Goal: Information Seeking & Learning: Learn about a topic

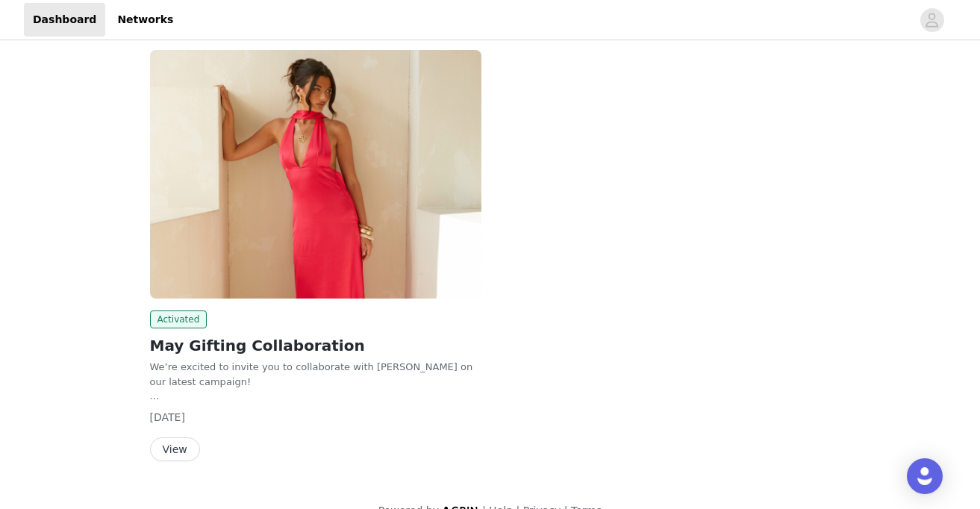
scroll to position [1085, 0]
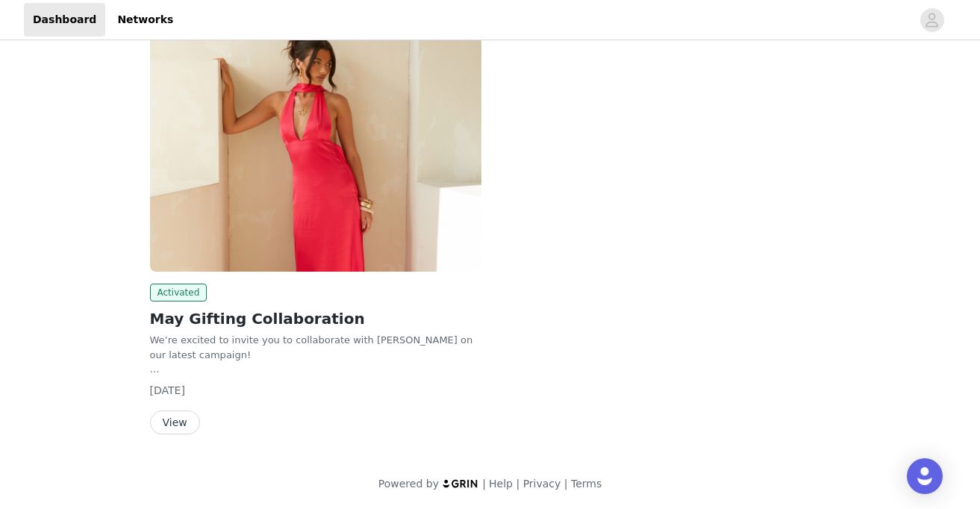
click at [175, 416] on button "View" at bounding box center [175, 422] width 50 height 24
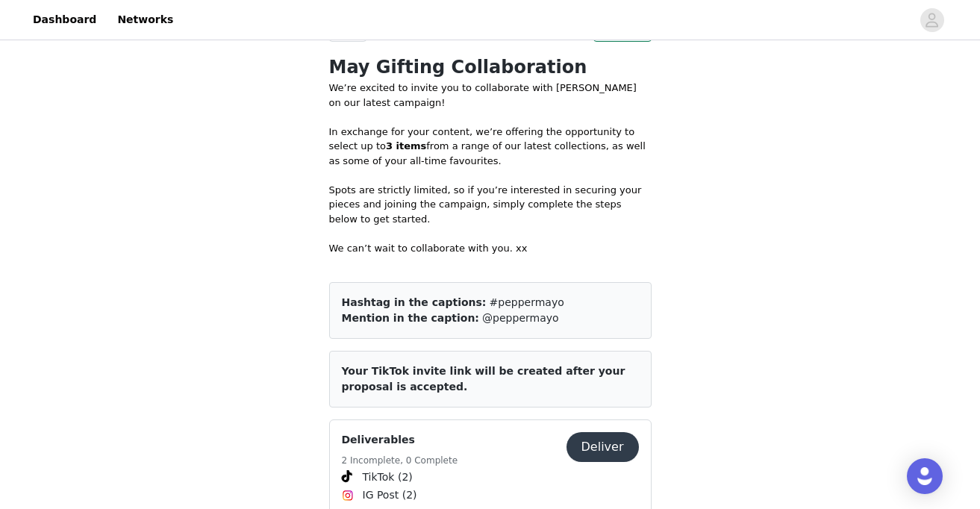
scroll to position [489, 0]
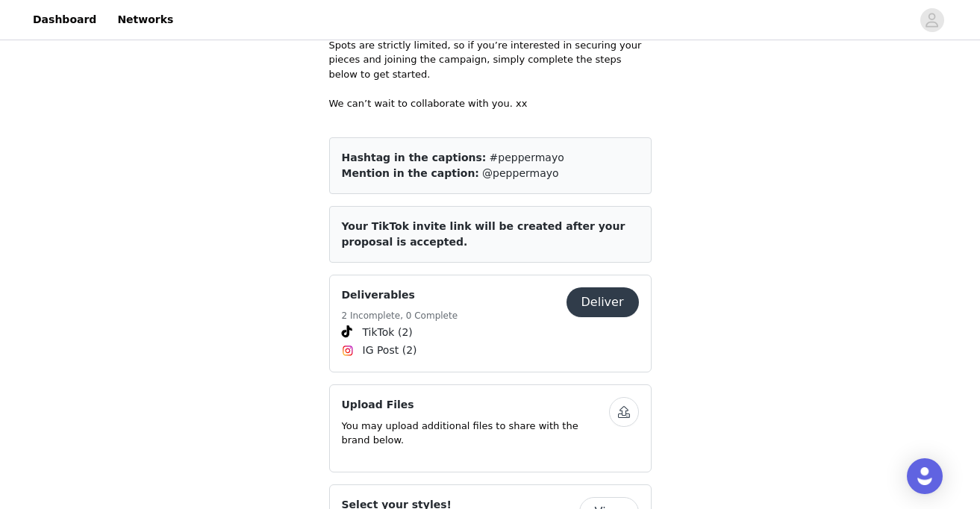
click at [975, 268] on div "Save Proposal as PDF Back Complete May Gifting Collaboration We’re excited to i…" at bounding box center [490, 401] width 980 height 1694
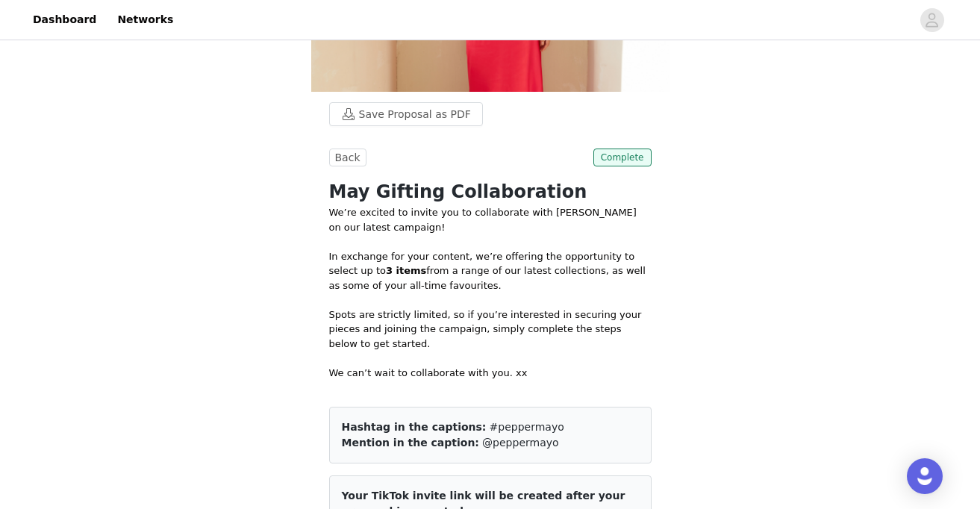
scroll to position [0, 0]
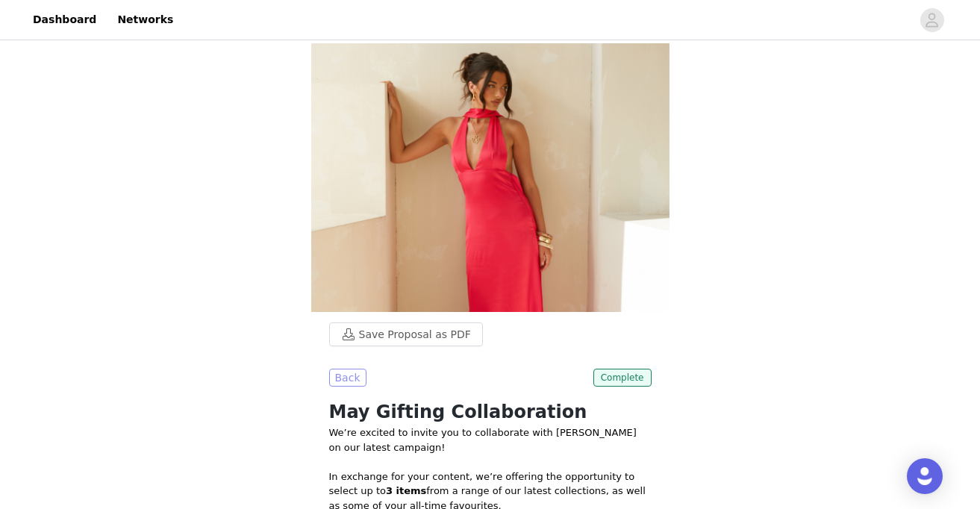
click at [341, 369] on button "Back" at bounding box center [347, 378] width 37 height 18
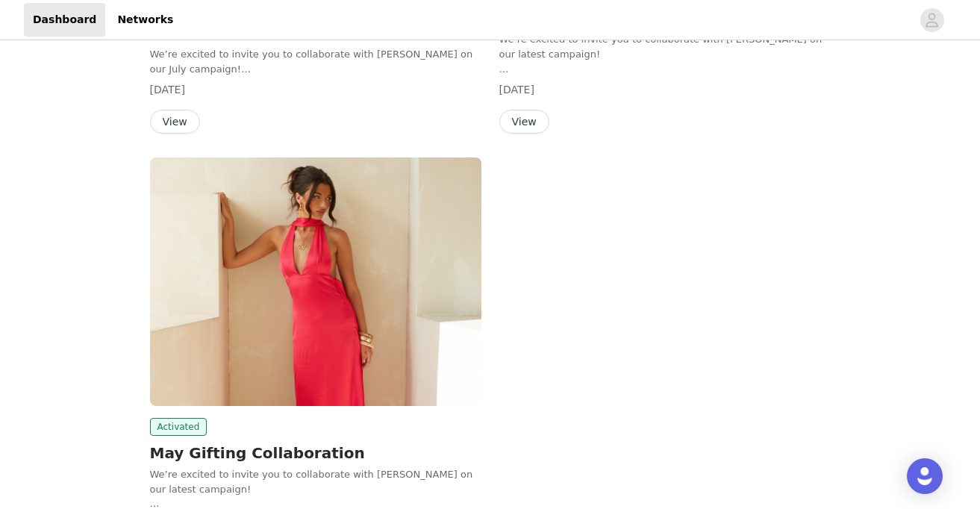
scroll to position [780, 0]
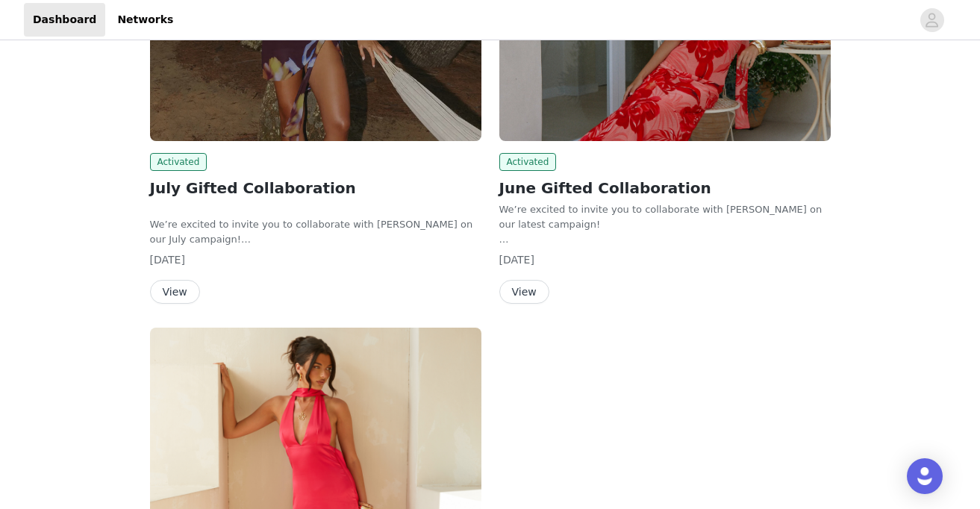
click at [517, 285] on button "View" at bounding box center [524, 292] width 50 height 24
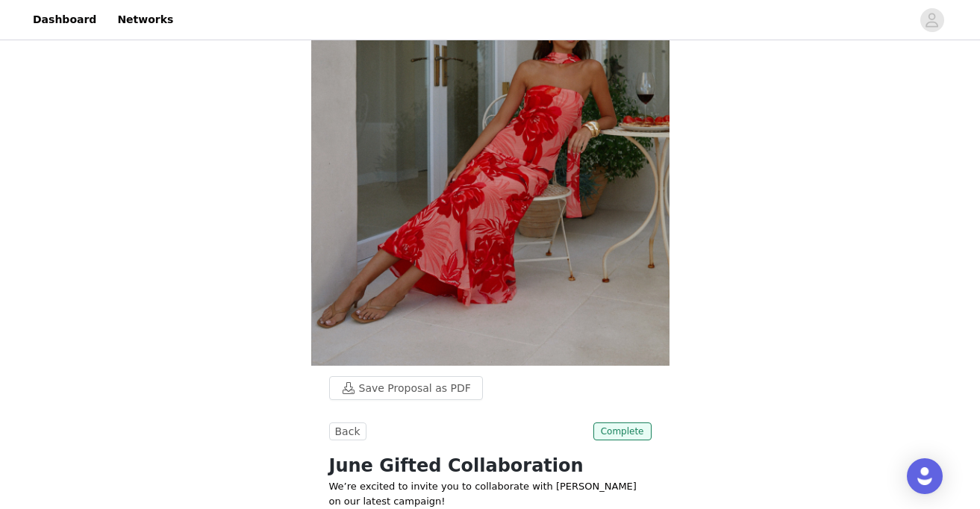
scroll to position [300, 0]
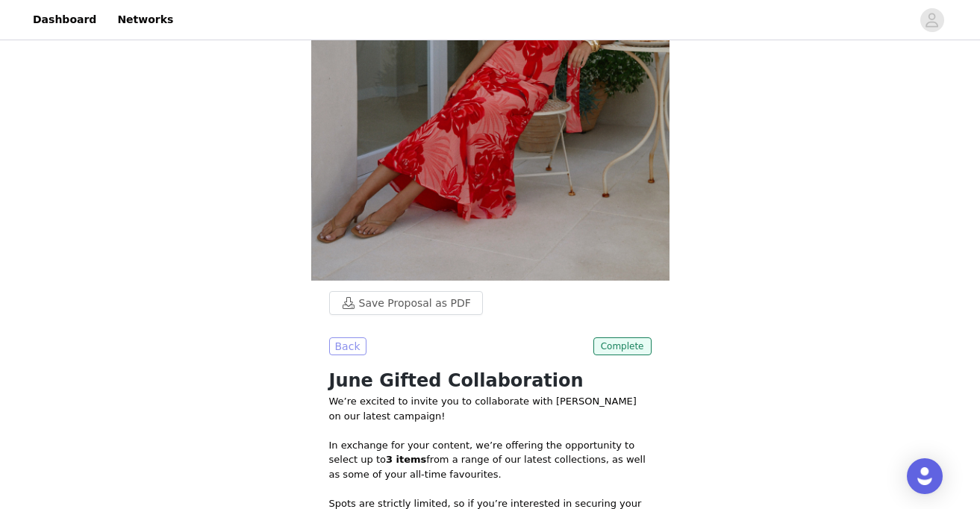
click at [349, 351] on button "Back" at bounding box center [347, 346] width 37 height 18
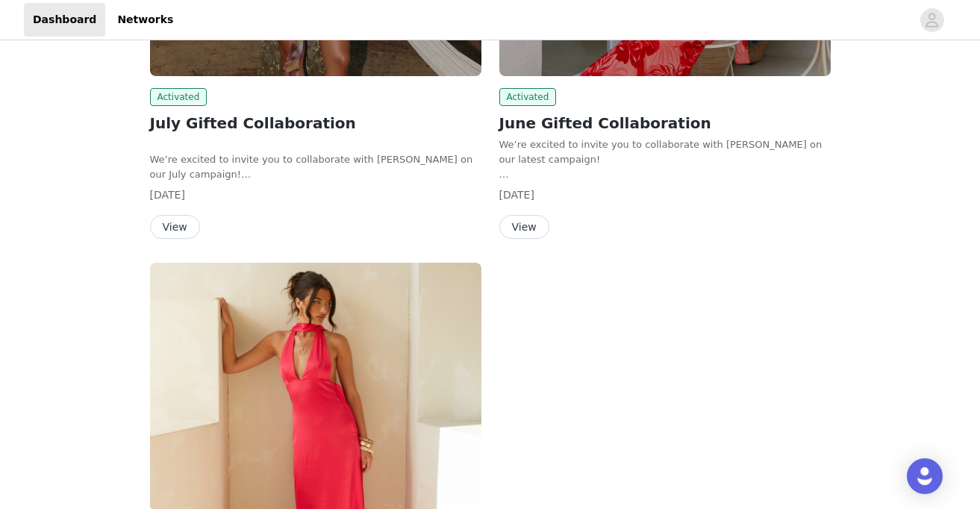
click at [175, 220] on button "View" at bounding box center [175, 227] width 50 height 24
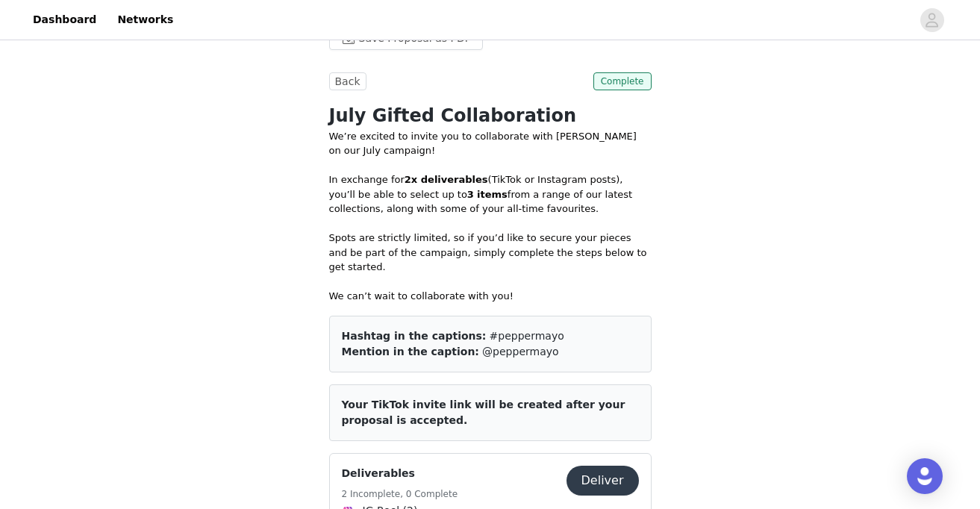
scroll to position [455, 0]
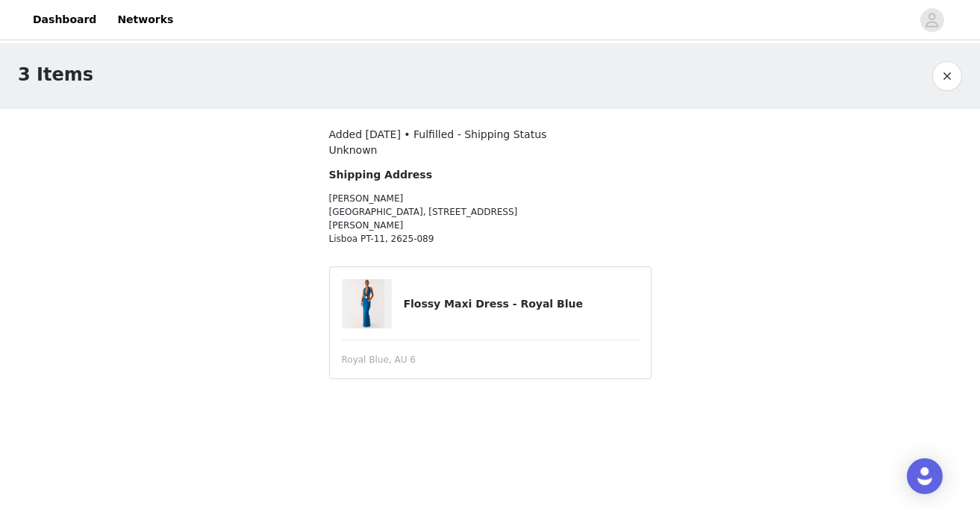
click at [396, 334] on article "Flossy Maxi Dress - Royal Blue Royal Blue, AU 6" at bounding box center [490, 322] width 322 height 113
click at [399, 353] on span "Royal Blue, AU 6" at bounding box center [379, 359] width 74 height 13
click at [464, 296] on h4 "Flossy Maxi Dress - Royal Blue" at bounding box center [520, 304] width 235 height 16
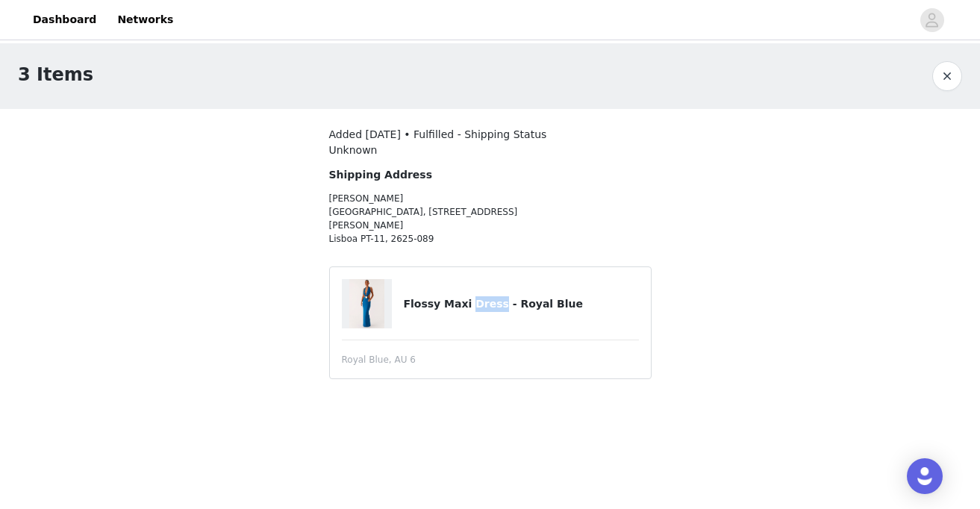
click at [464, 296] on h4 "Flossy Maxi Dress - Royal Blue" at bounding box center [520, 304] width 235 height 16
click at [947, 71] on button "button" at bounding box center [947, 76] width 30 height 30
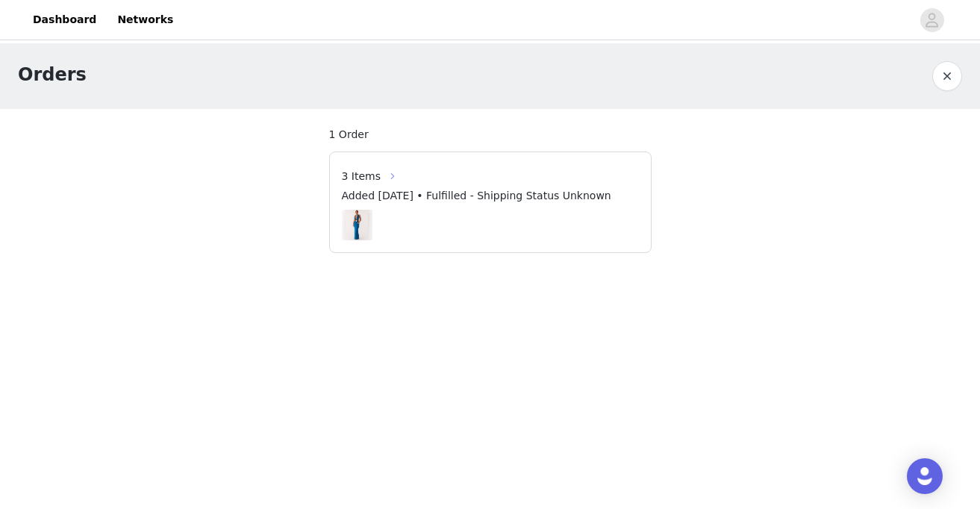
click at [388, 176] on button "button" at bounding box center [393, 176] width 24 height 24
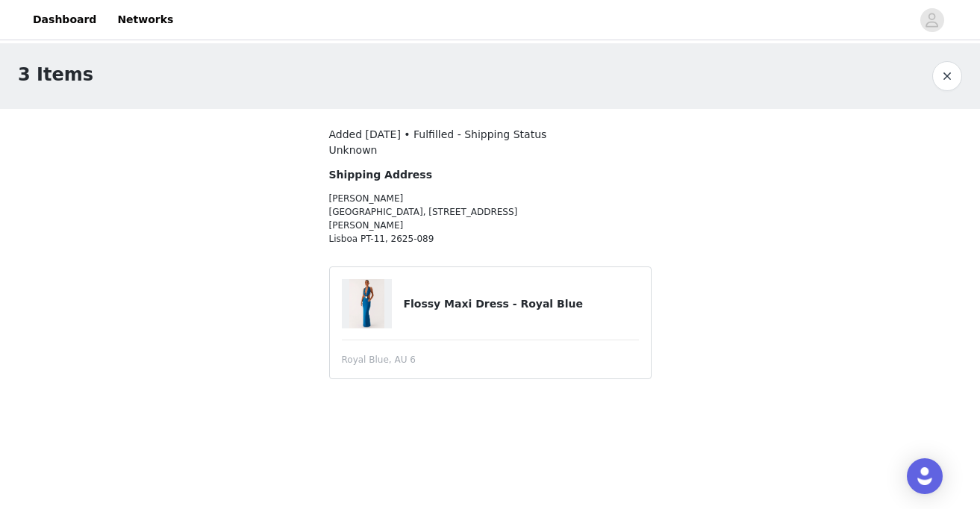
click at [944, 69] on button "button" at bounding box center [947, 76] width 30 height 30
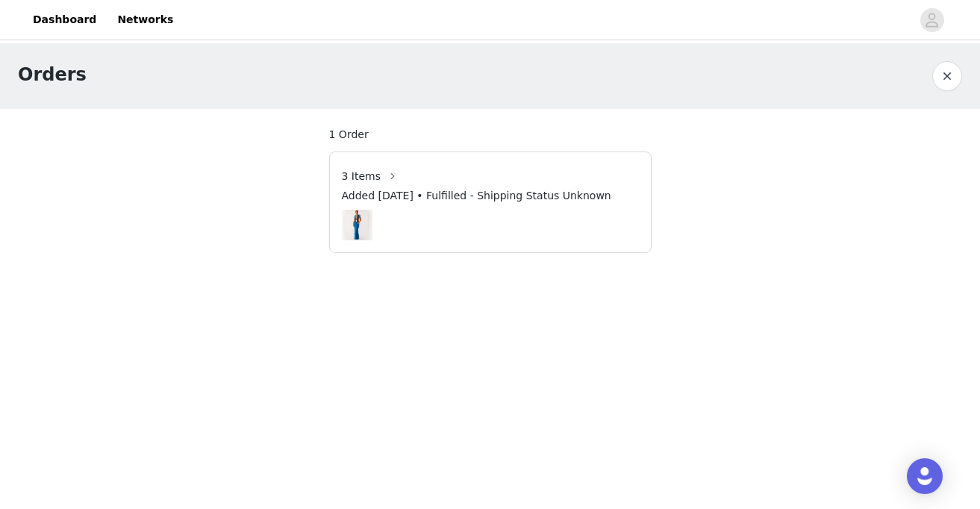
click at [954, 81] on button "button" at bounding box center [947, 76] width 30 height 30
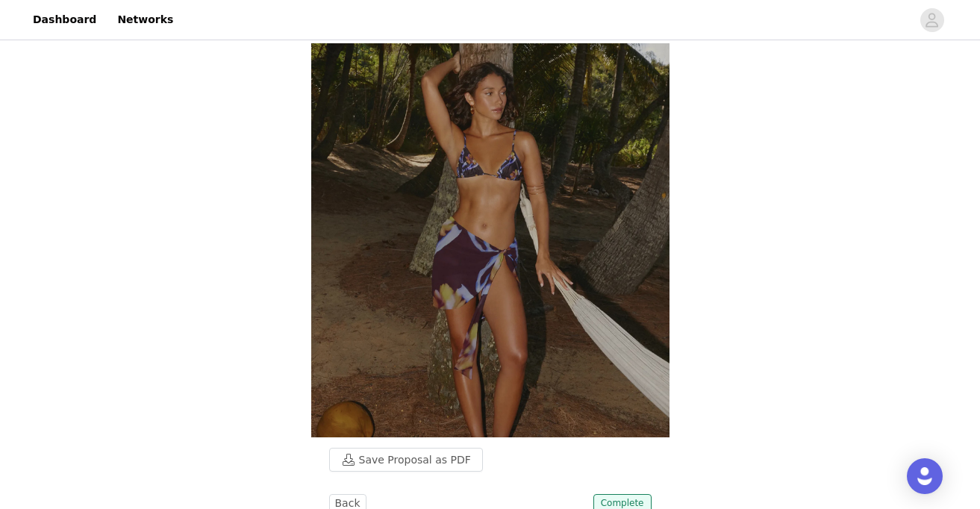
scroll to position [21, 0]
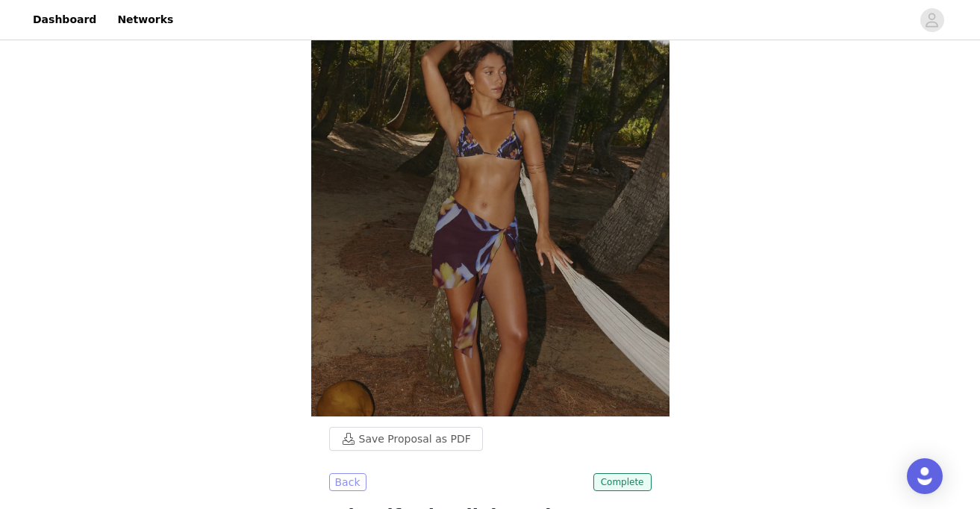
click at [359, 473] on button "Back" at bounding box center [347, 482] width 37 height 18
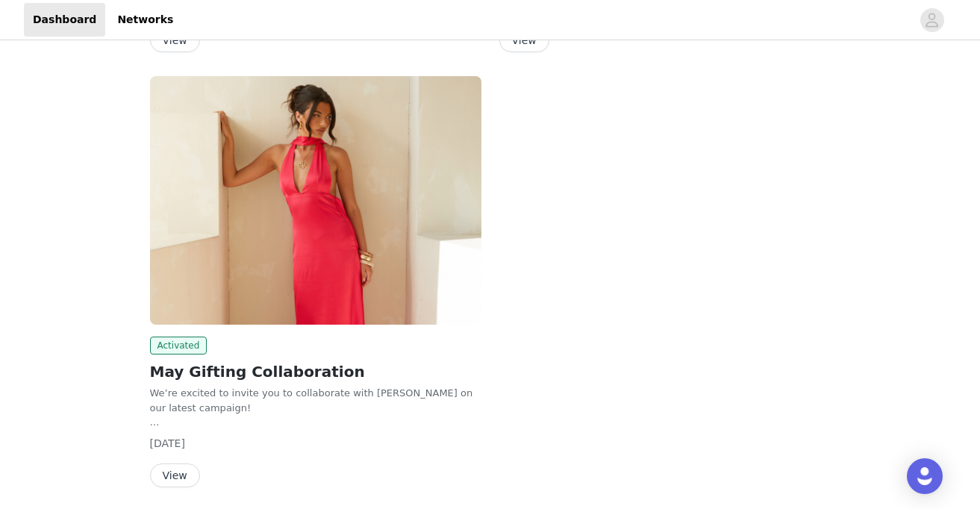
scroll to position [1068, 0]
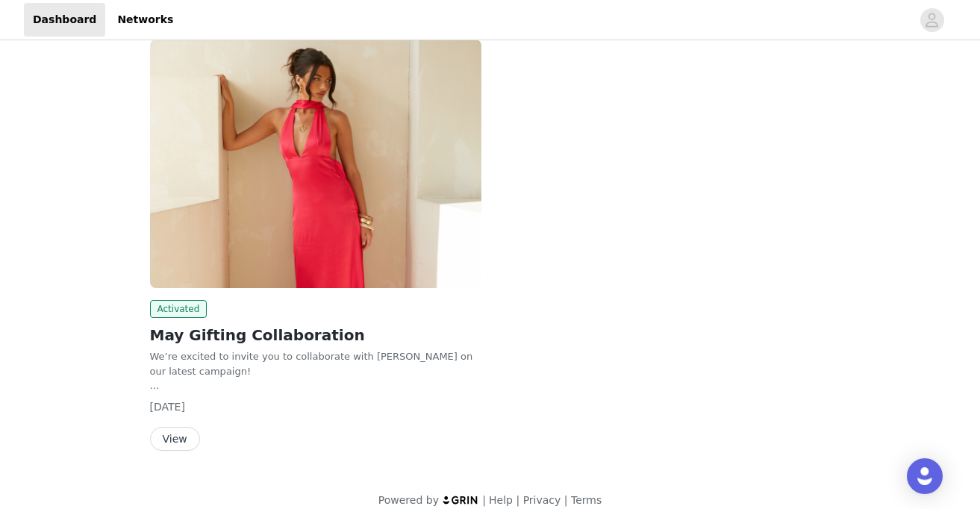
click at [183, 435] on button "View" at bounding box center [175, 439] width 50 height 24
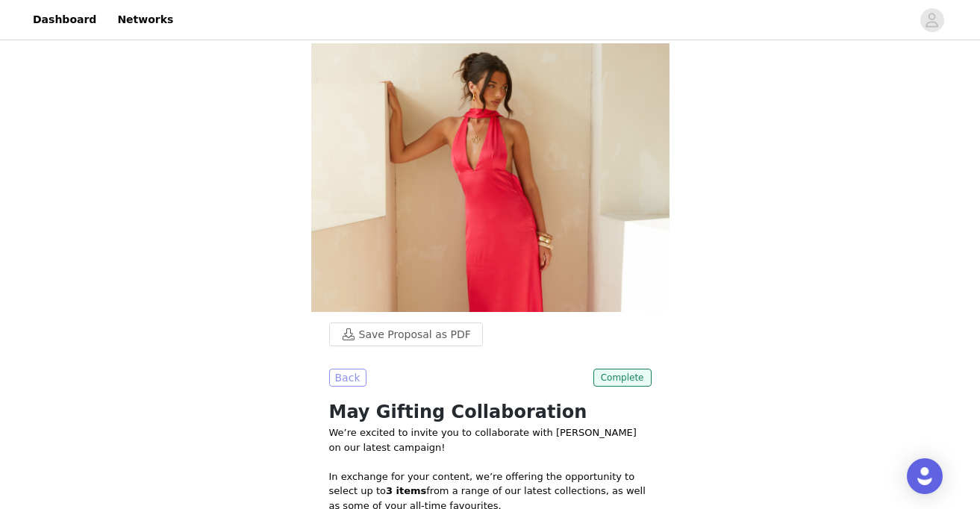
click at [345, 369] on button "Back" at bounding box center [347, 378] width 37 height 18
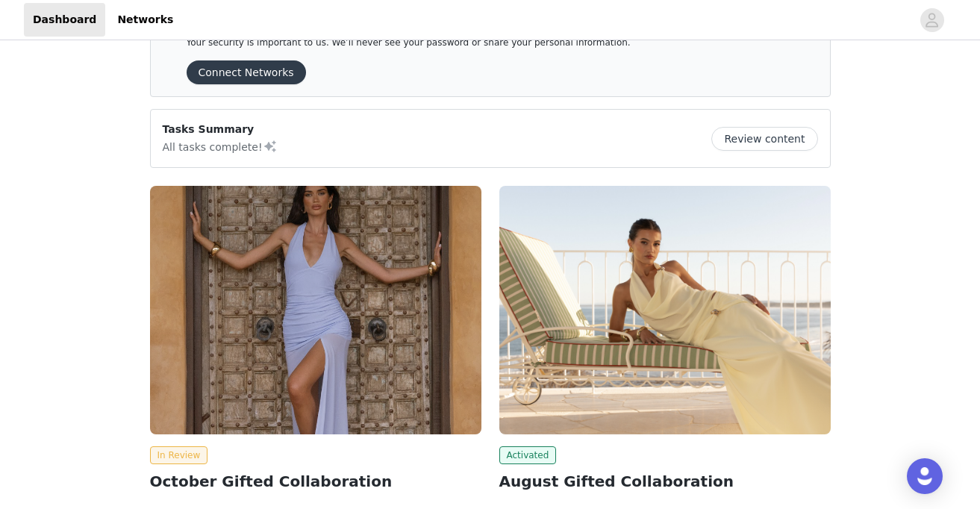
scroll to position [403, 0]
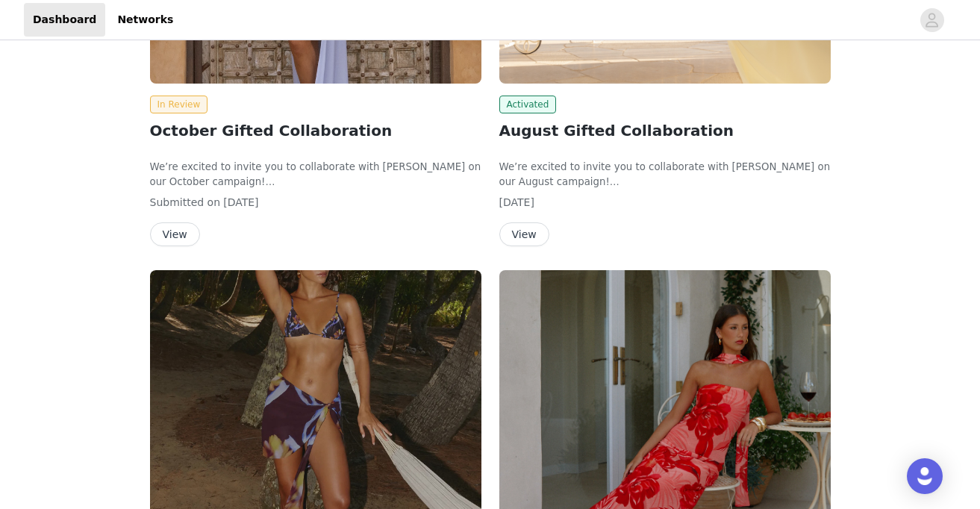
click at [536, 231] on button "View" at bounding box center [524, 234] width 50 height 24
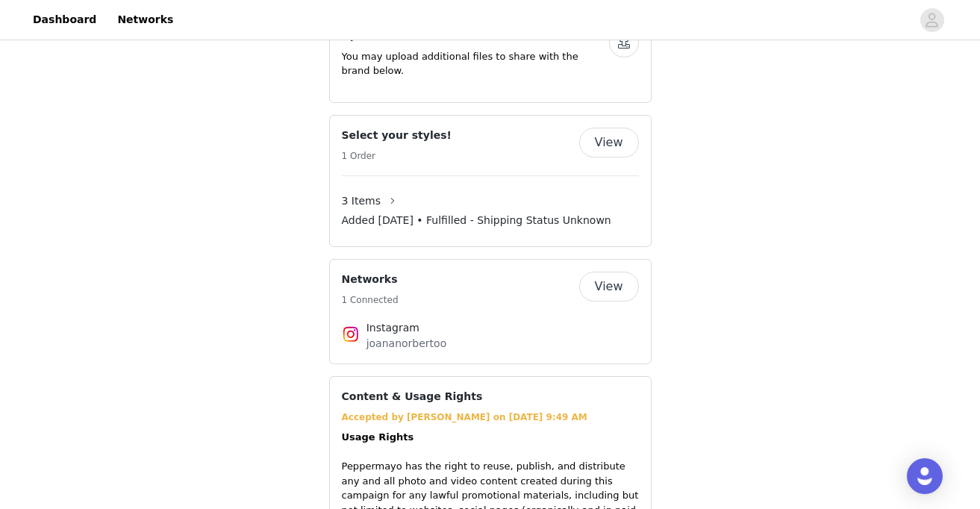
scroll to position [984, 0]
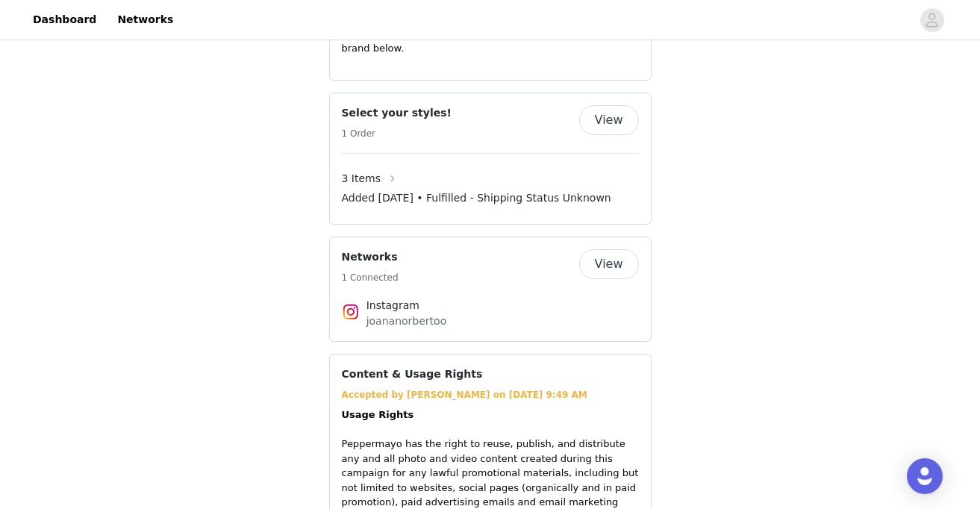
click at [386, 166] on button "button" at bounding box center [393, 178] width 24 height 24
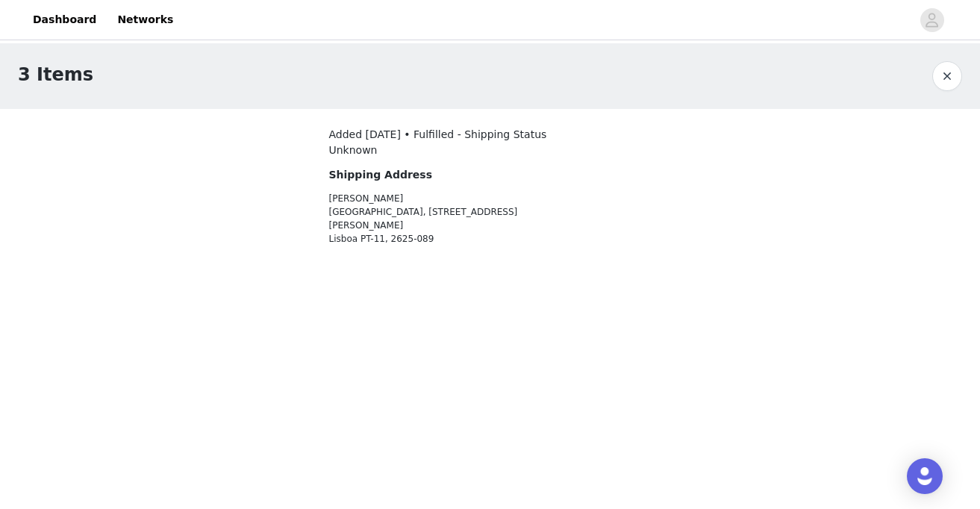
click at [957, 75] on button "button" at bounding box center [947, 76] width 30 height 30
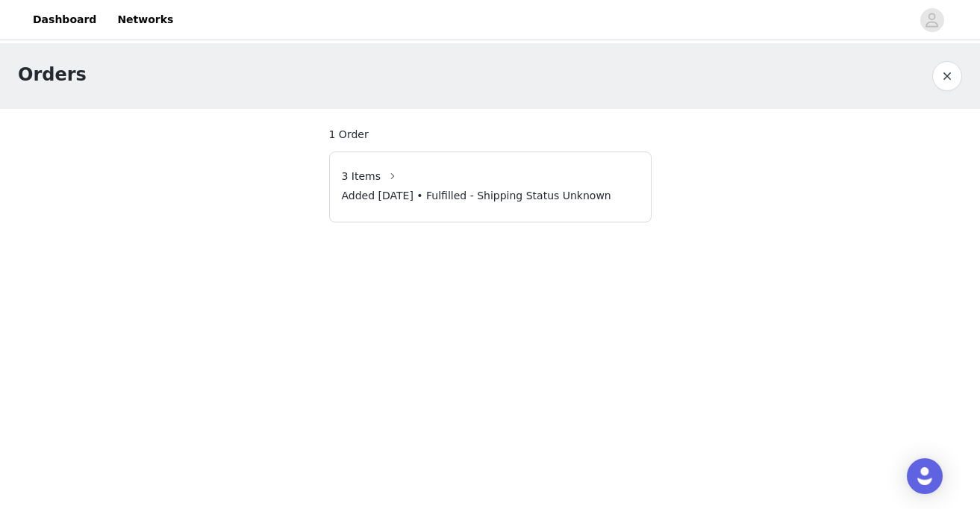
click at [952, 63] on button "button" at bounding box center [947, 76] width 30 height 30
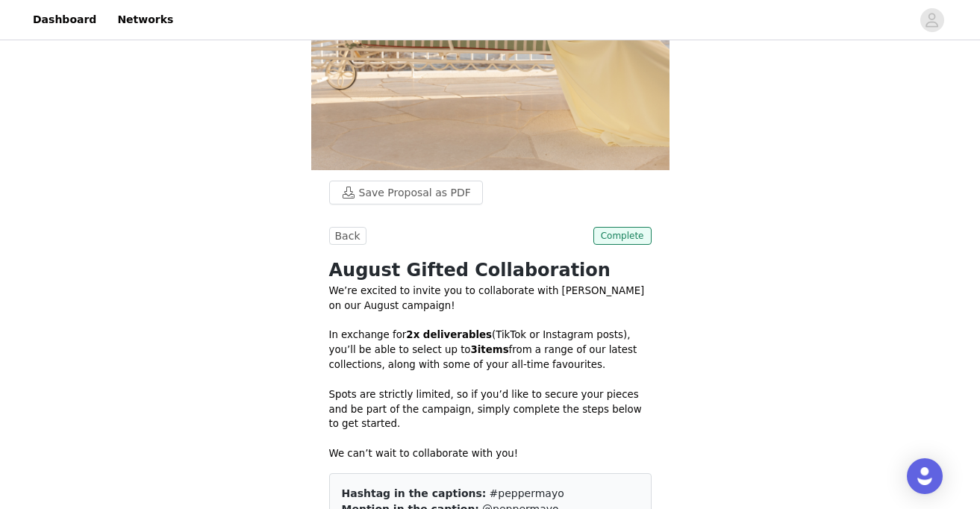
scroll to position [289, 0]
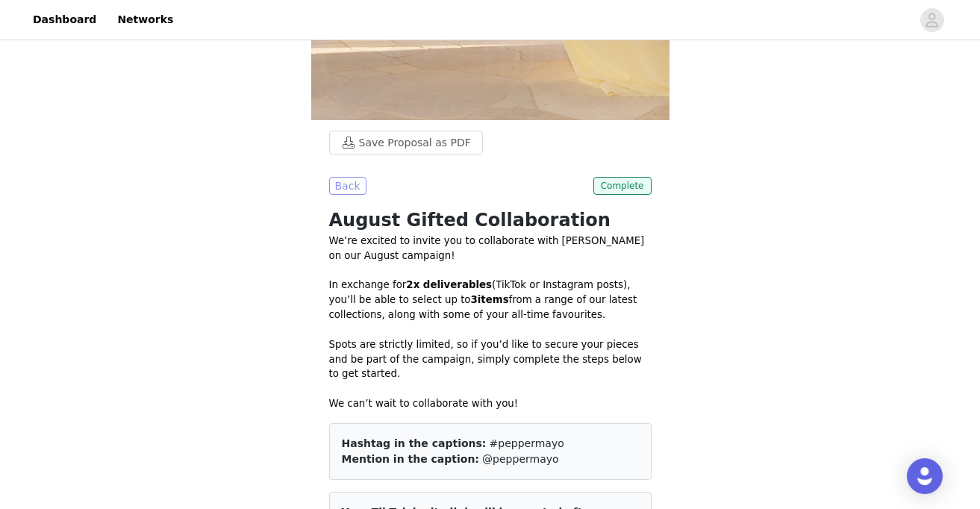
click at [357, 181] on button "Back" at bounding box center [347, 186] width 37 height 18
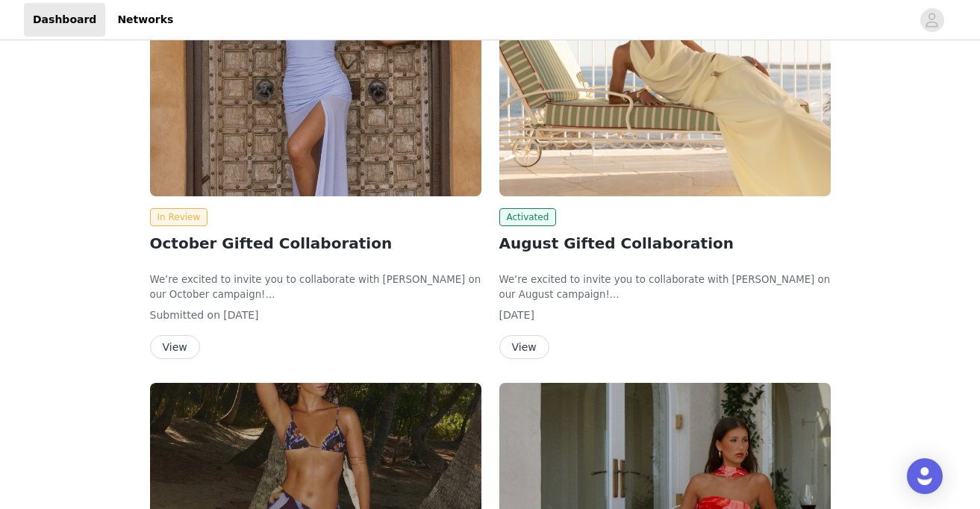
scroll to position [392, 0]
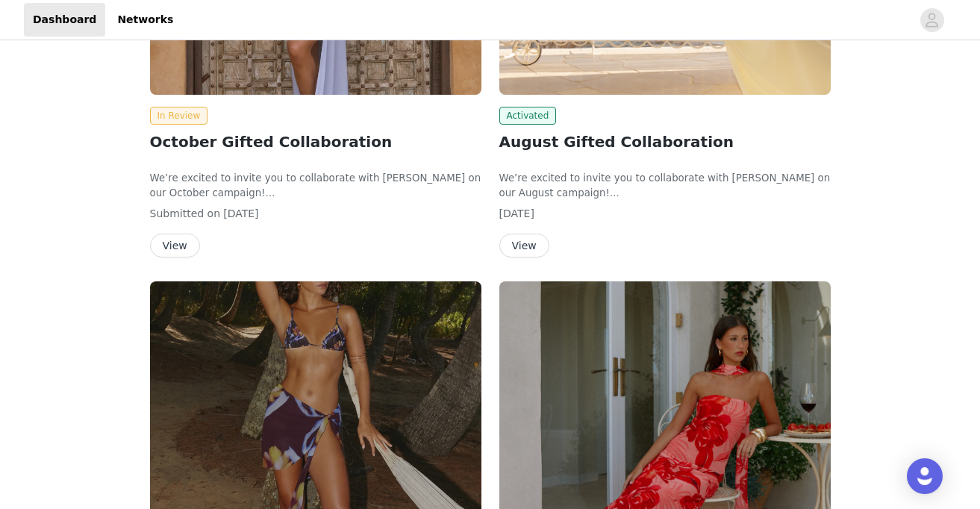
click at [533, 239] on button "View" at bounding box center [524, 246] width 50 height 24
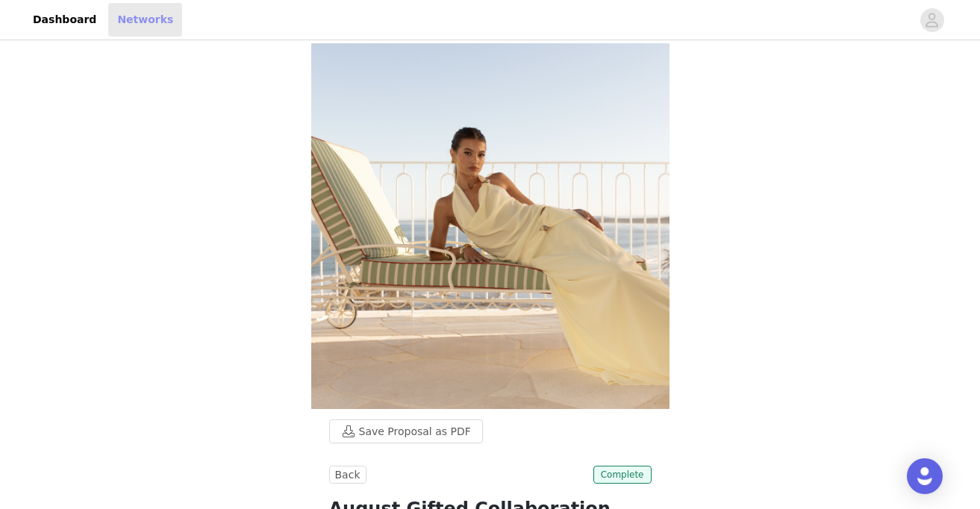
scroll to position [392, 0]
